Goal: Information Seeking & Learning: Learn about a topic

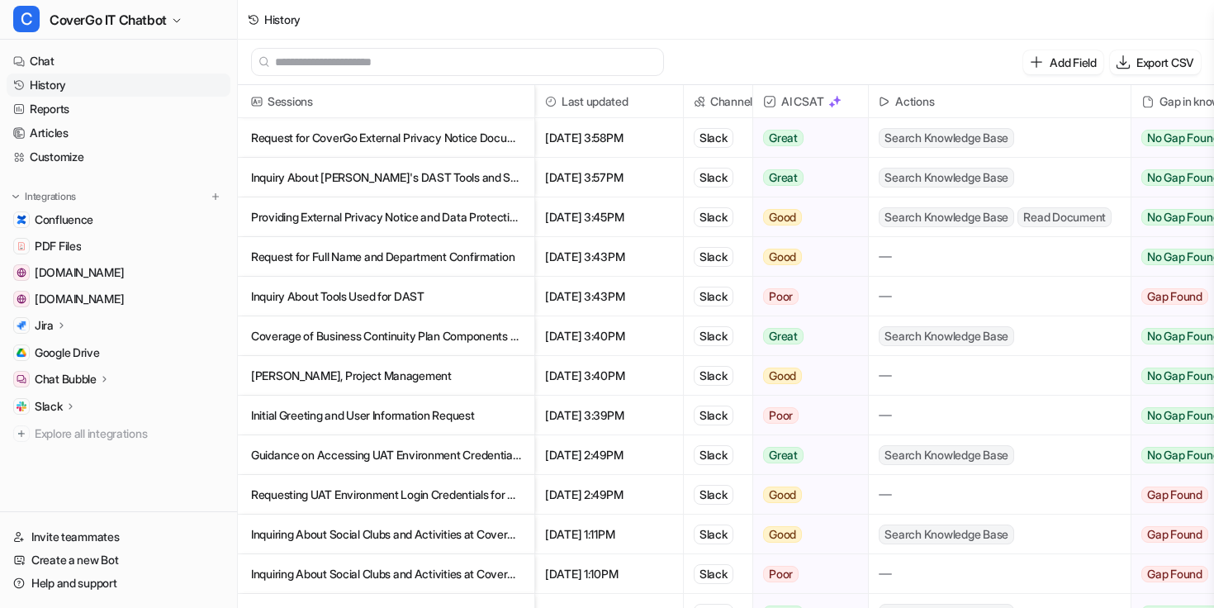
click at [402, 129] on p "Request for CoverGo External Privacy Notice Document" at bounding box center [386, 138] width 270 height 40
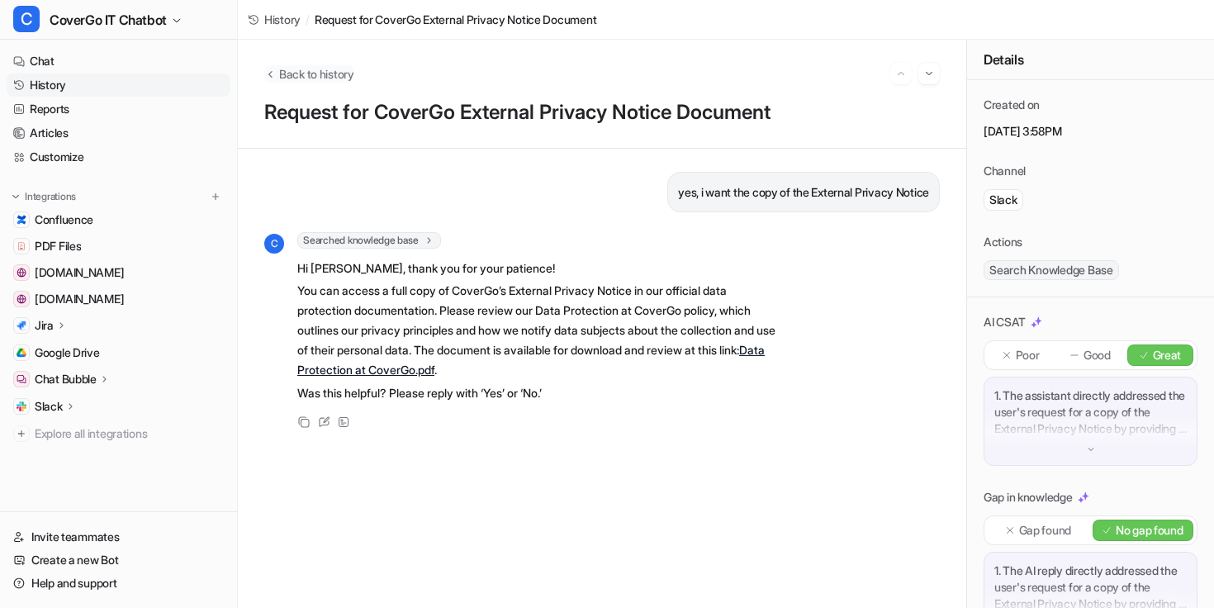
click at [273, 66] on button "Back to history" at bounding box center [309, 73] width 90 height 17
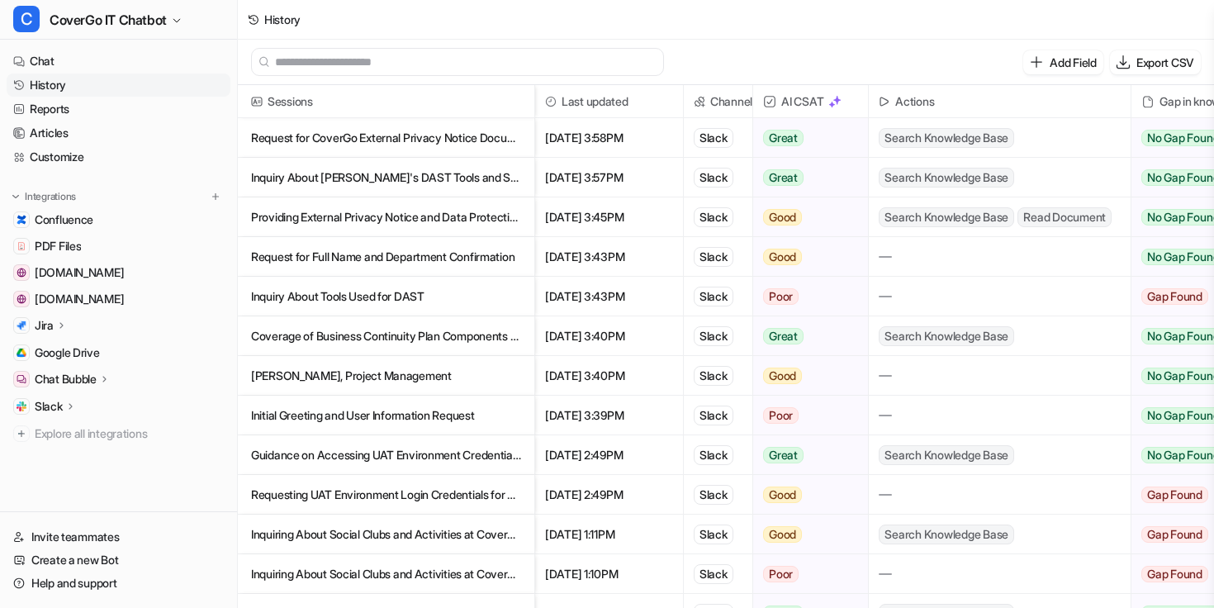
click at [387, 171] on p "Inquiry About [PERSON_NAME]'s DAST Tools and Security Methodologies" at bounding box center [386, 178] width 270 height 40
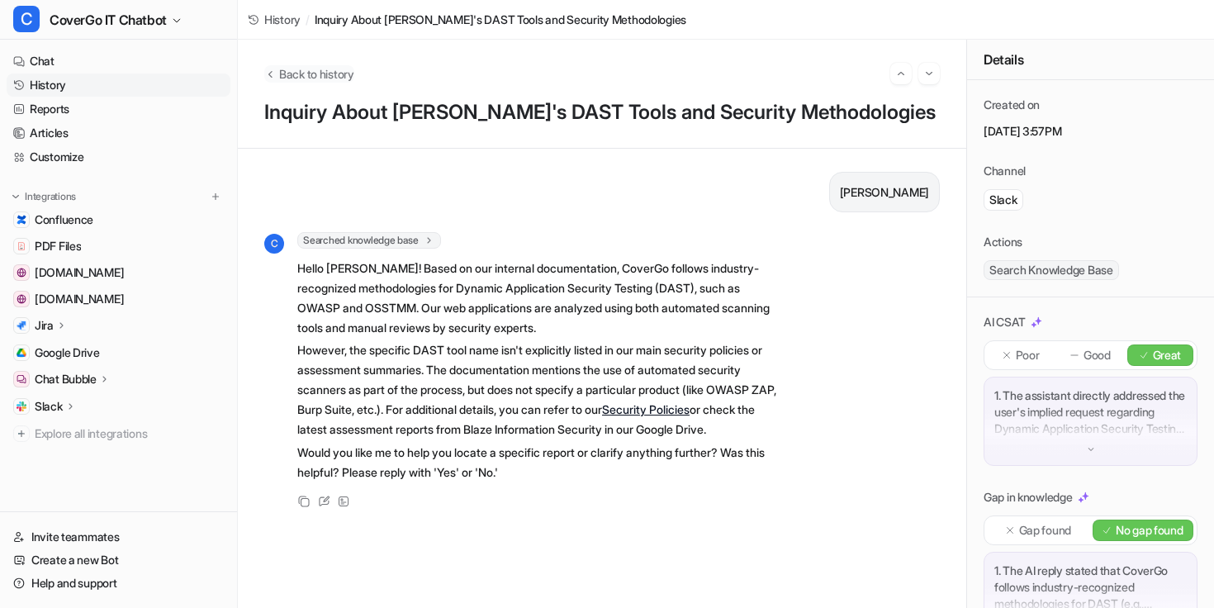
click at [274, 66] on button "Back to history" at bounding box center [309, 73] width 90 height 17
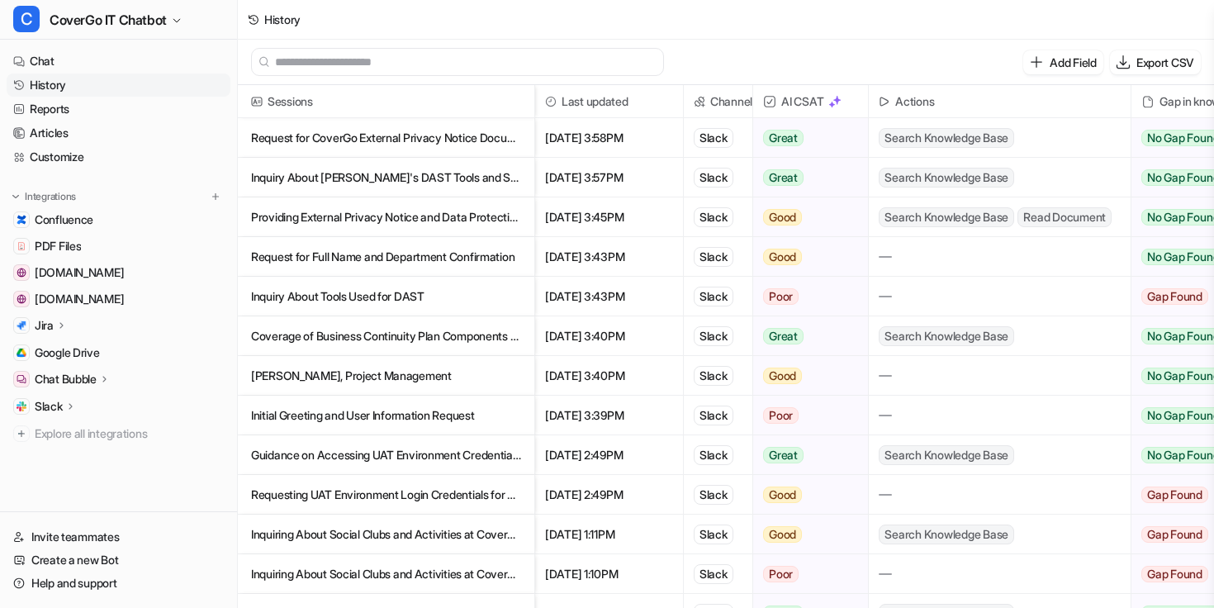
click at [444, 197] on p "Providing External Privacy Notice and Data Protection Policy" at bounding box center [386, 217] width 270 height 40
click at [454, 178] on p "Inquiry About [PERSON_NAME]'s DAST Tools and Security Methodologies" at bounding box center [386, 178] width 270 height 40
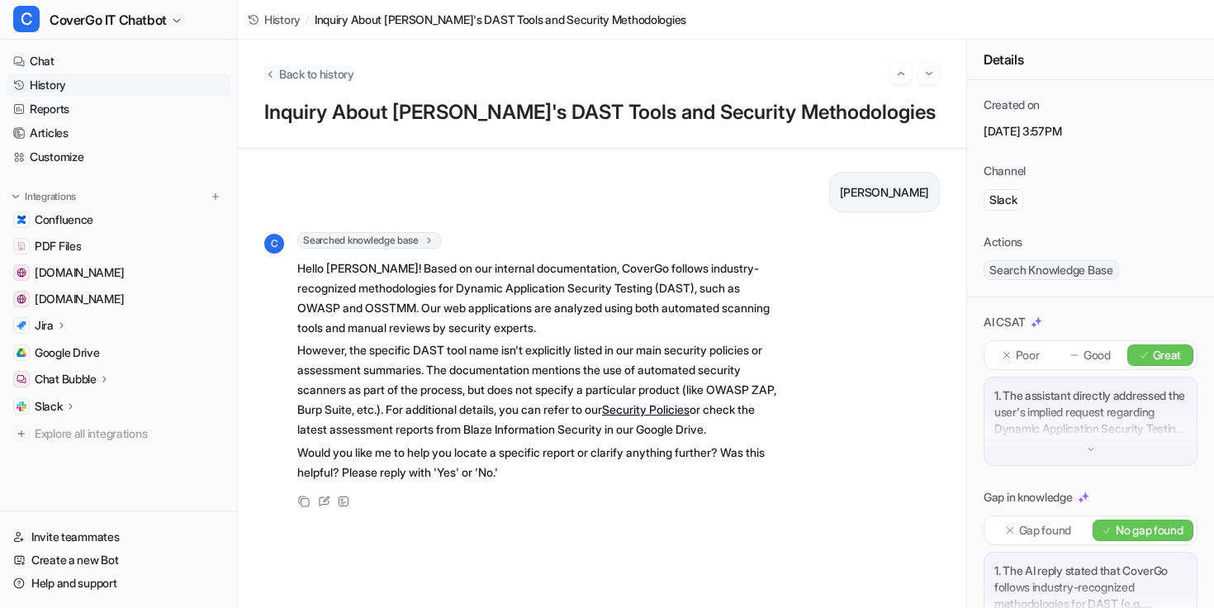
click at [267, 69] on icon "Back to history" at bounding box center [270, 74] width 12 height 12
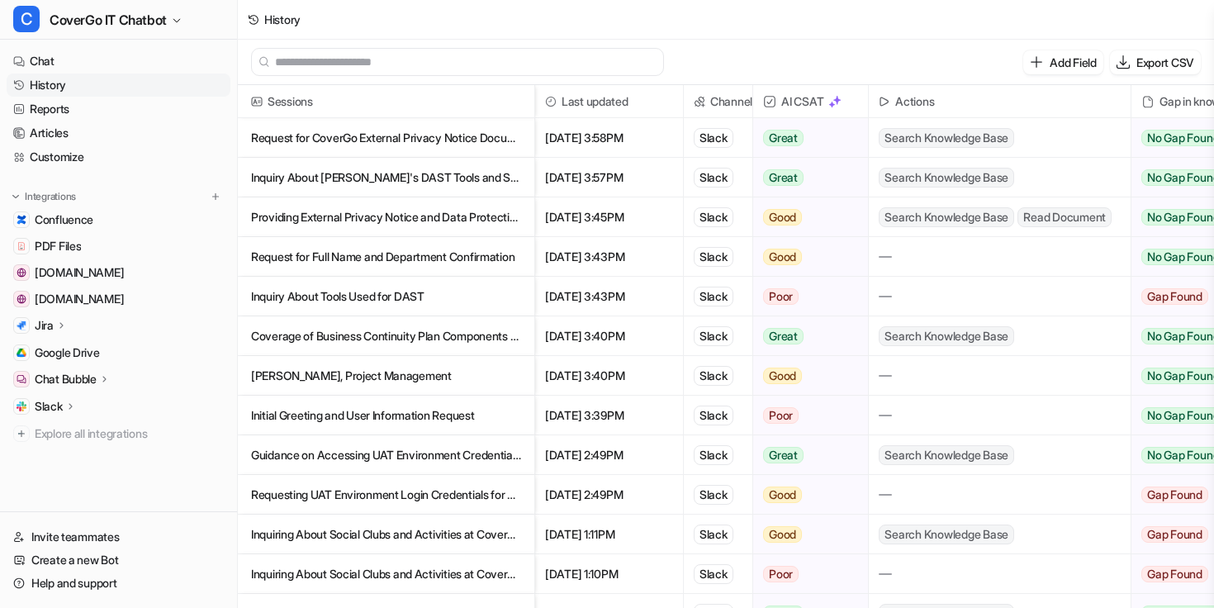
click at [368, 216] on p "Providing External Privacy Notice and Data Protection Policy" at bounding box center [386, 217] width 270 height 40
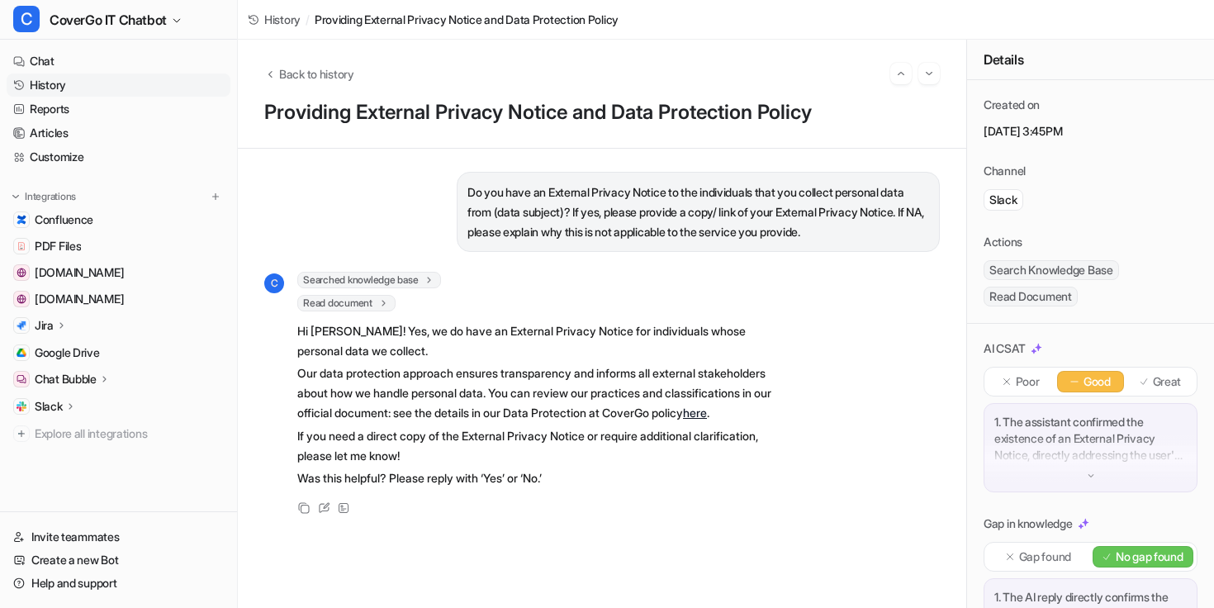
click at [683, 420] on link "here" at bounding box center [695, 413] width 24 height 14
click at [277, 68] on button "Back to history" at bounding box center [309, 73] width 90 height 17
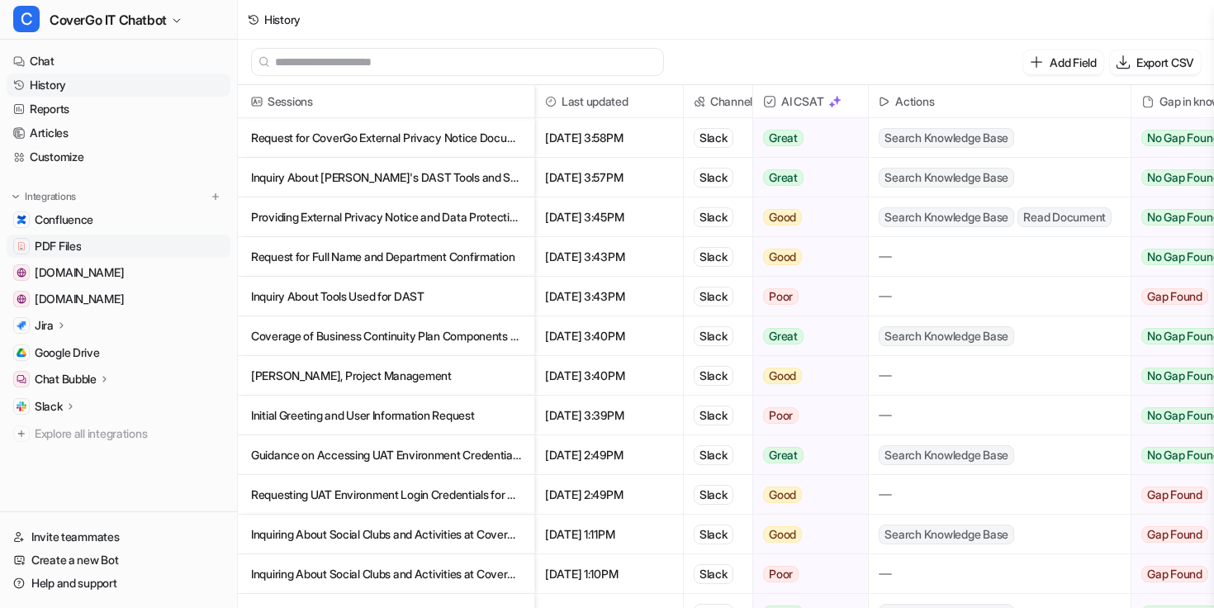
click at [64, 244] on span "PDF Files" at bounding box center [58, 246] width 46 height 17
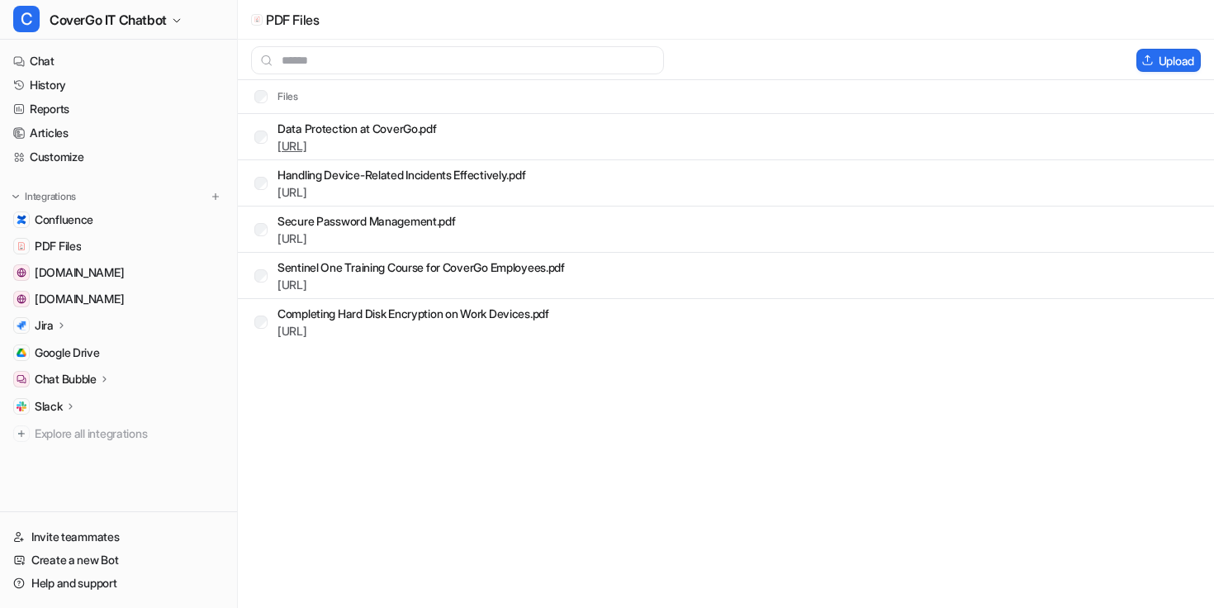
click at [307, 140] on link "https://dashboard.eesel.ai/.../Data%20Protection%20at%20CoverGo.pdf" at bounding box center [293, 146] width 30 height 14
click at [57, 86] on link "History" at bounding box center [119, 85] width 224 height 23
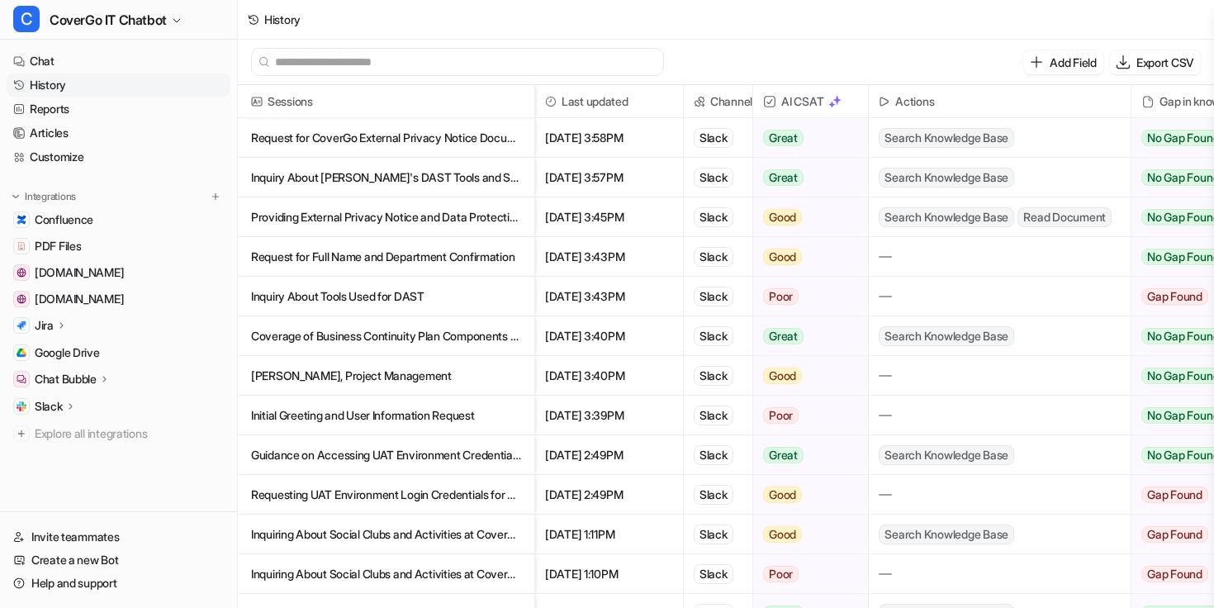
click at [421, 335] on p "Coverage of Business Continuity Plan Components and Procedures" at bounding box center [386, 336] width 270 height 40
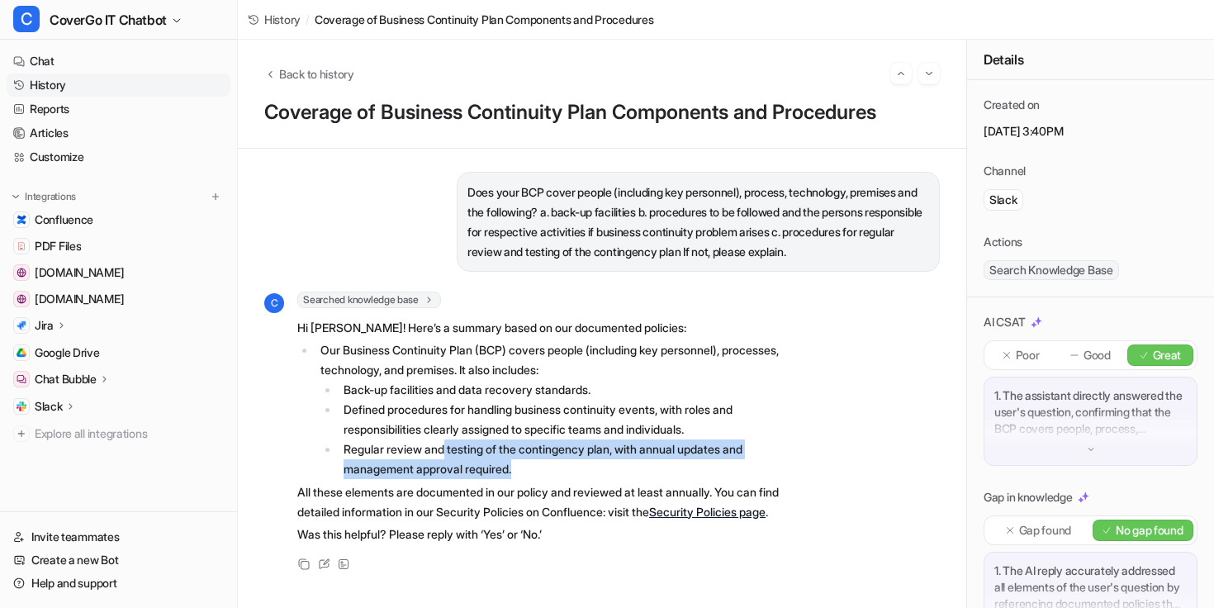
drag, startPoint x: 446, startPoint y: 452, endPoint x: 610, endPoint y: 472, distance: 164.8
click at [610, 472] on li "Regular review and testing of the contingency plan, with annual updates and man…" at bounding box center [560, 460] width 442 height 40
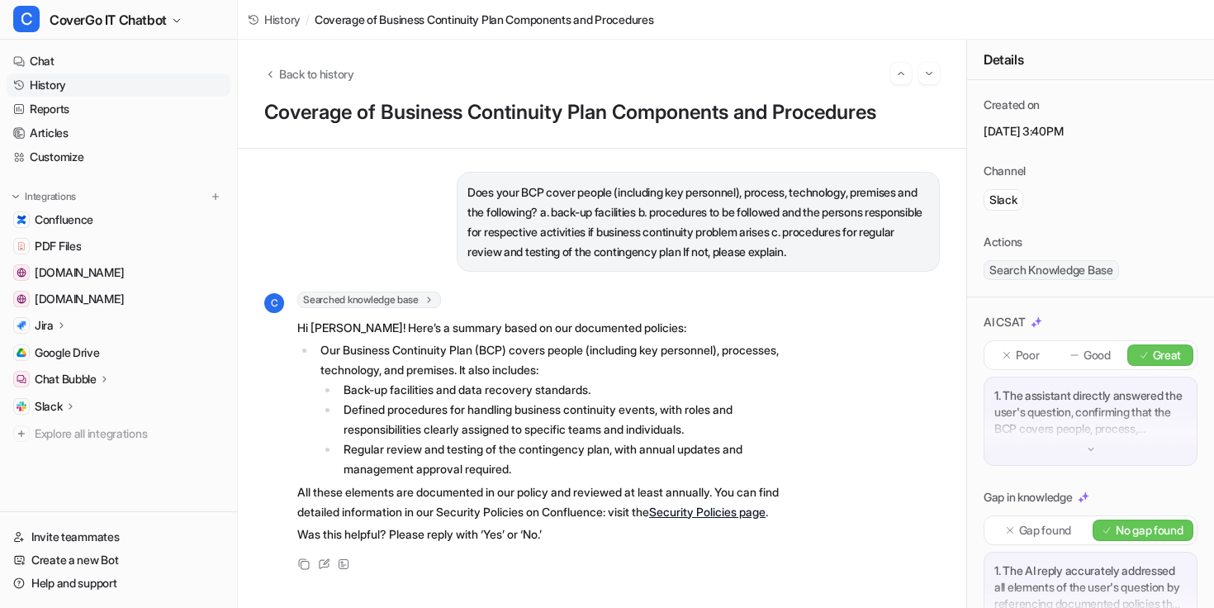
click at [454, 482] on p "All these elements are documented in our policy and reviewed at least annually.…" at bounding box center [538, 502] width 483 height 40
click at [747, 510] on link "Security Policies page" at bounding box center [707, 512] width 116 height 14
click at [272, 76] on icon "Back to history" at bounding box center [270, 74] width 12 height 12
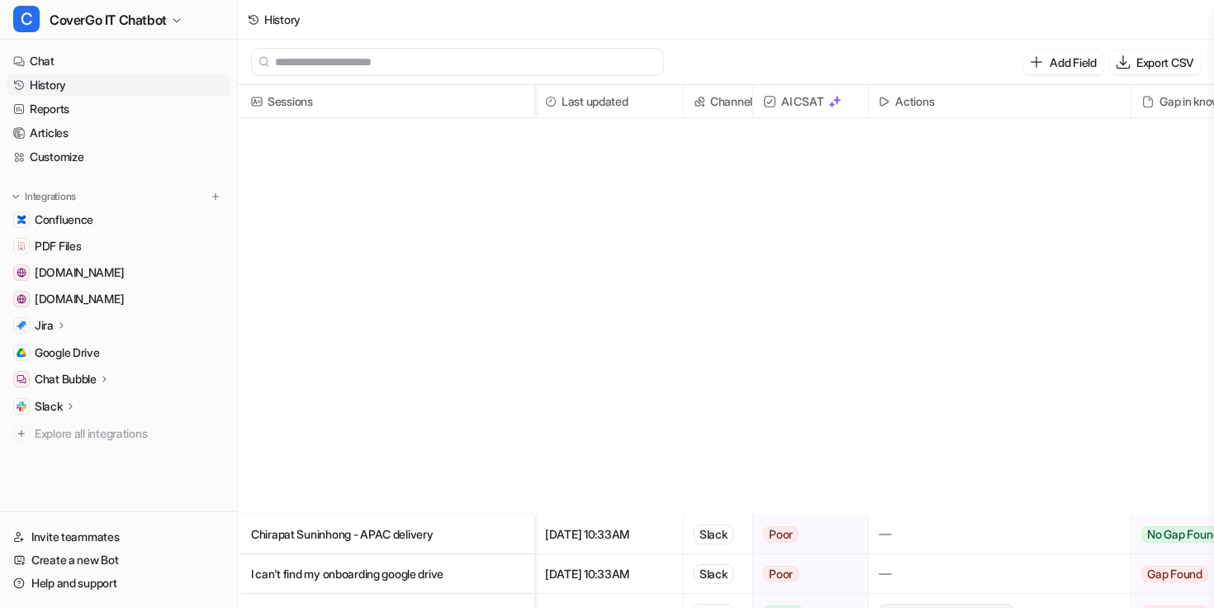
scroll to position [1382, 0]
